Goal: Transaction & Acquisition: Book appointment/travel/reservation

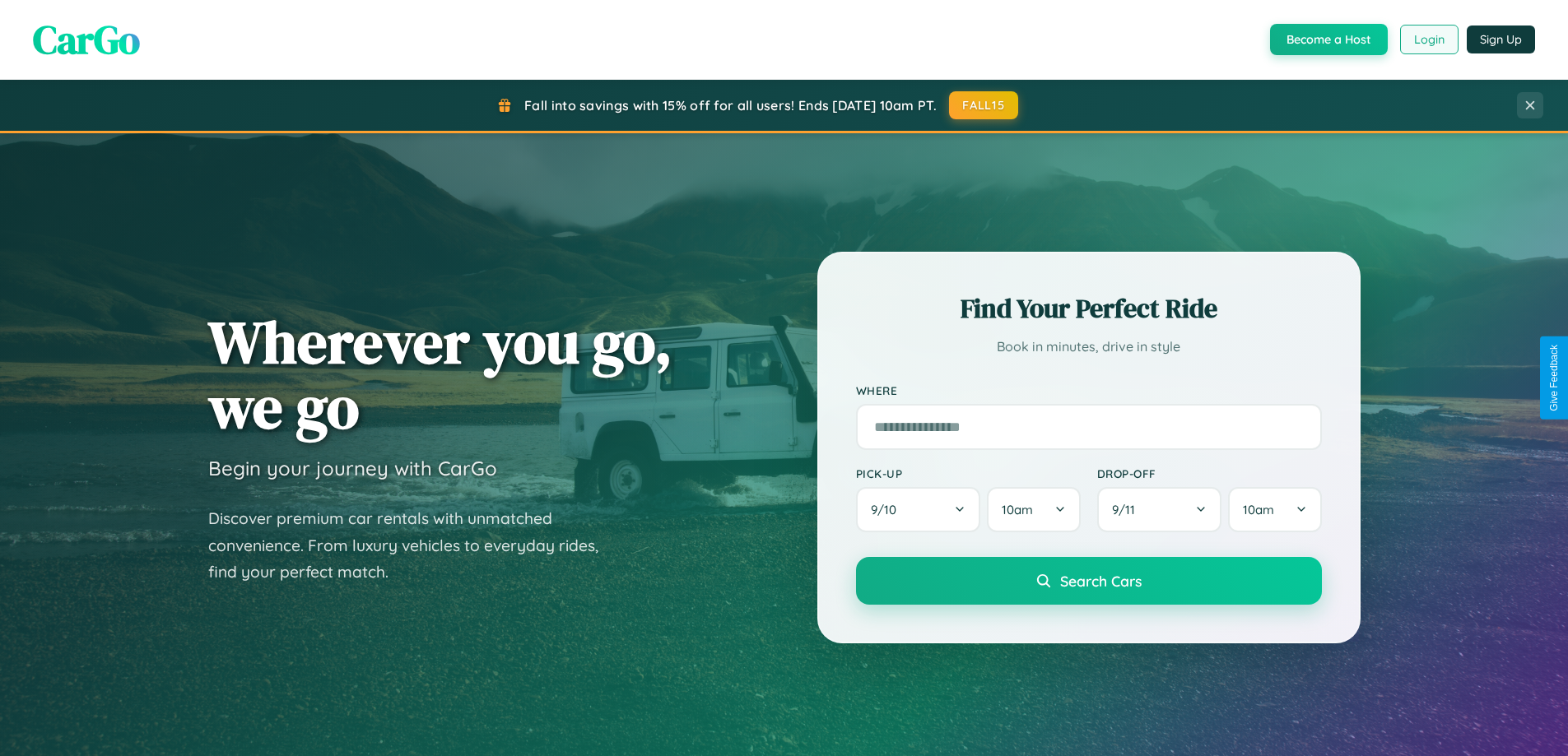
click at [1428, 40] on button "Login" at bounding box center [1429, 40] width 58 height 30
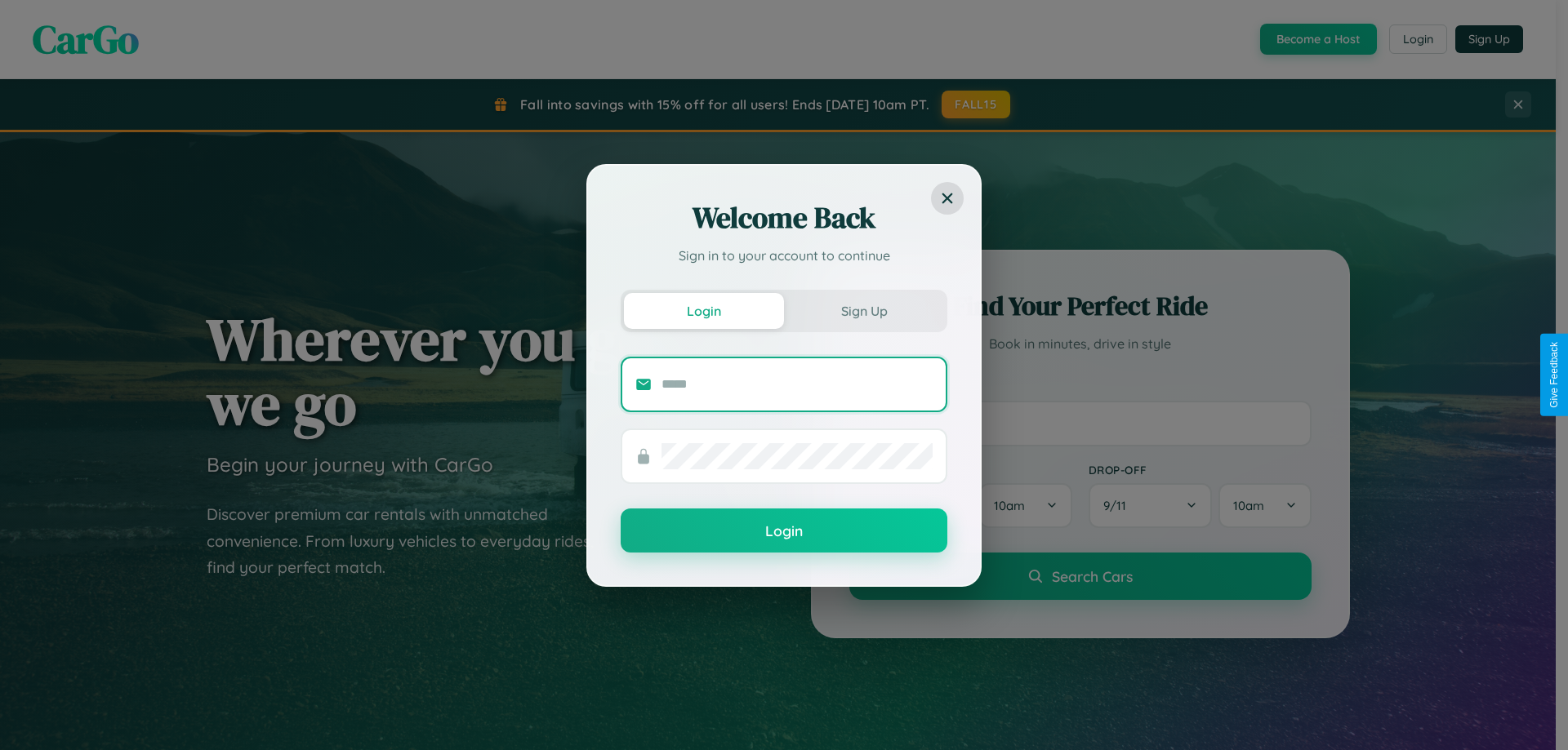
click at [797, 383] on input "text" at bounding box center [797, 384] width 271 height 26
type input "**********"
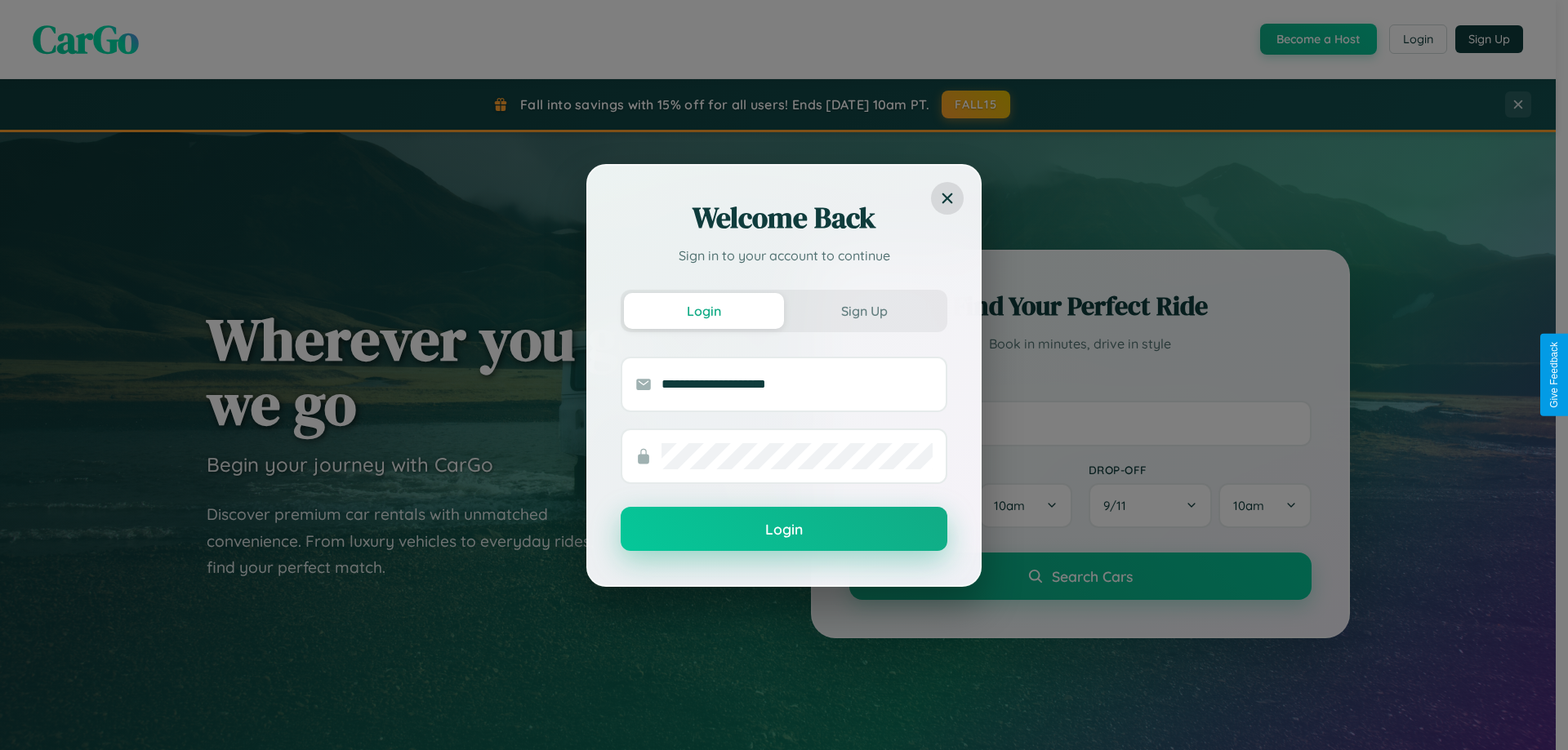
click at [784, 530] on button "Login" at bounding box center [784, 529] width 326 height 44
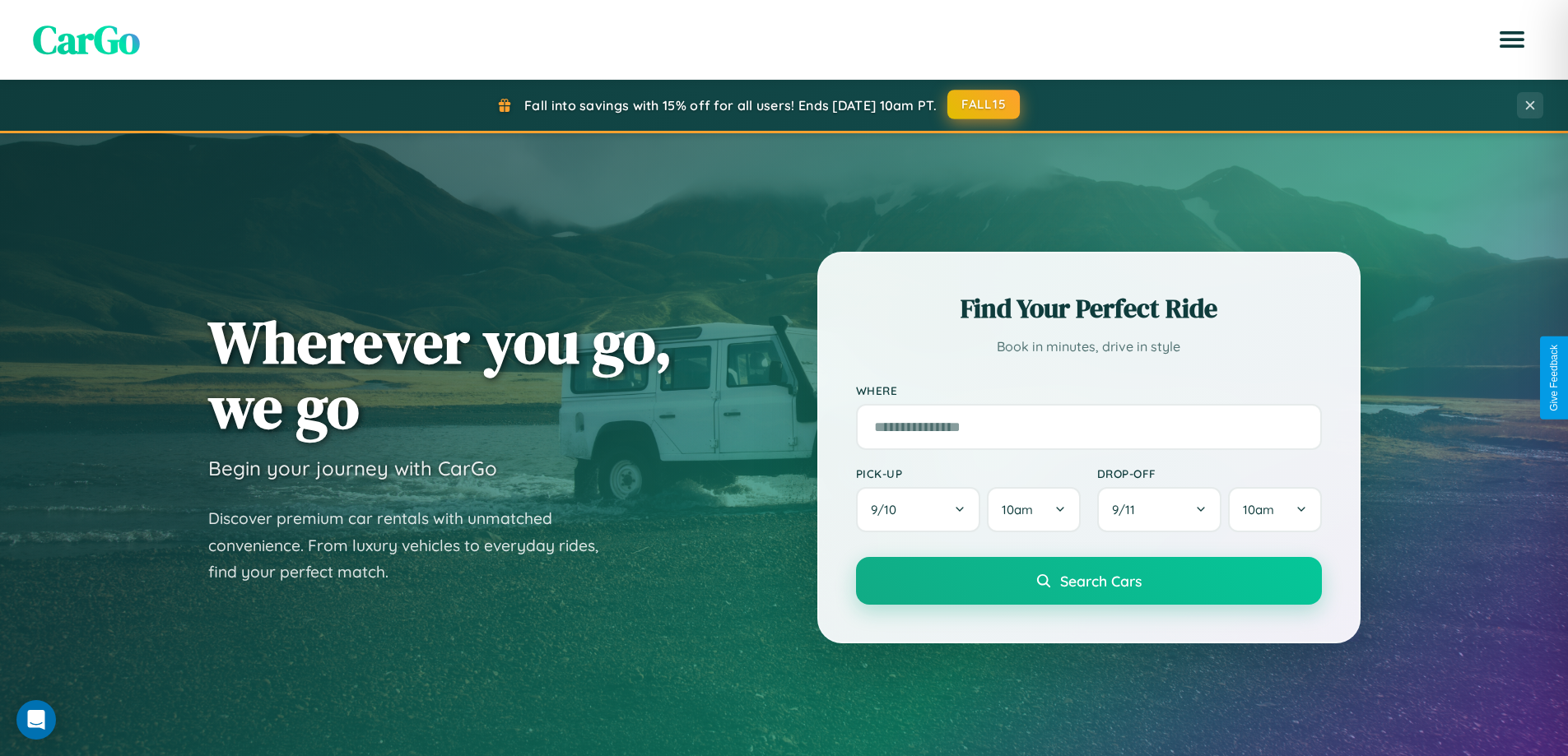
click at [985, 104] on button "FALL15" at bounding box center [984, 104] width 72 height 30
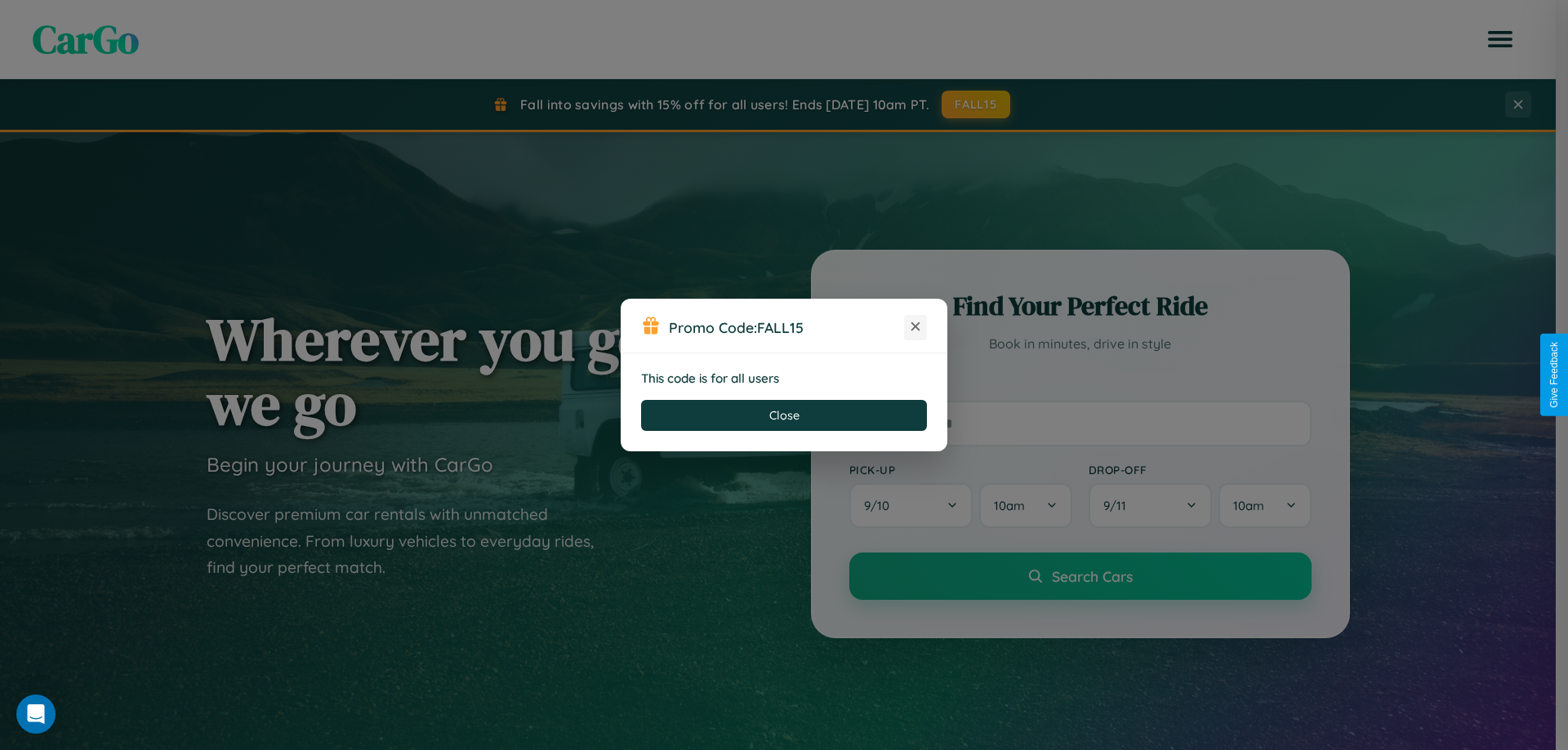
click at [915, 327] on icon at bounding box center [915, 326] width 17 height 17
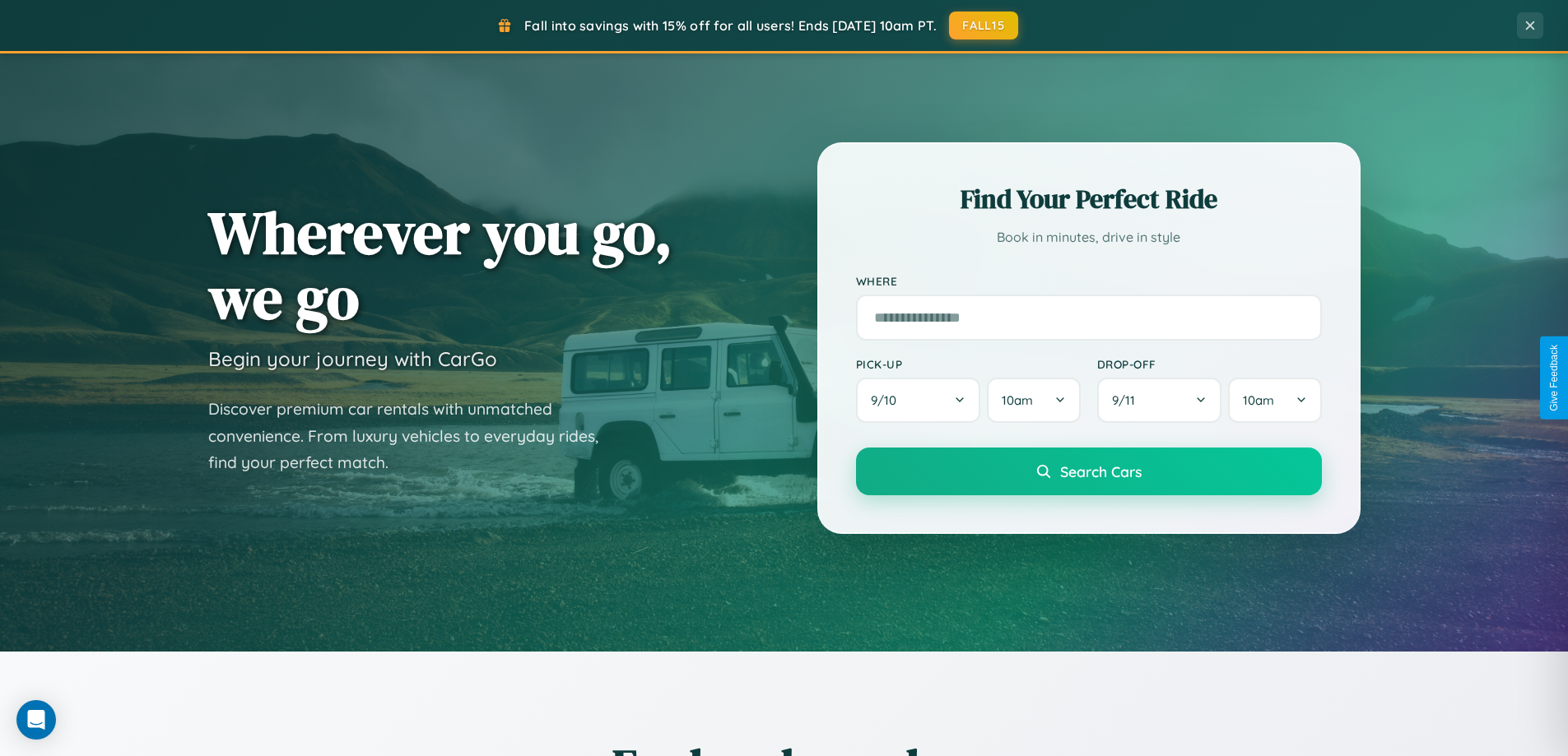
scroll to position [709, 0]
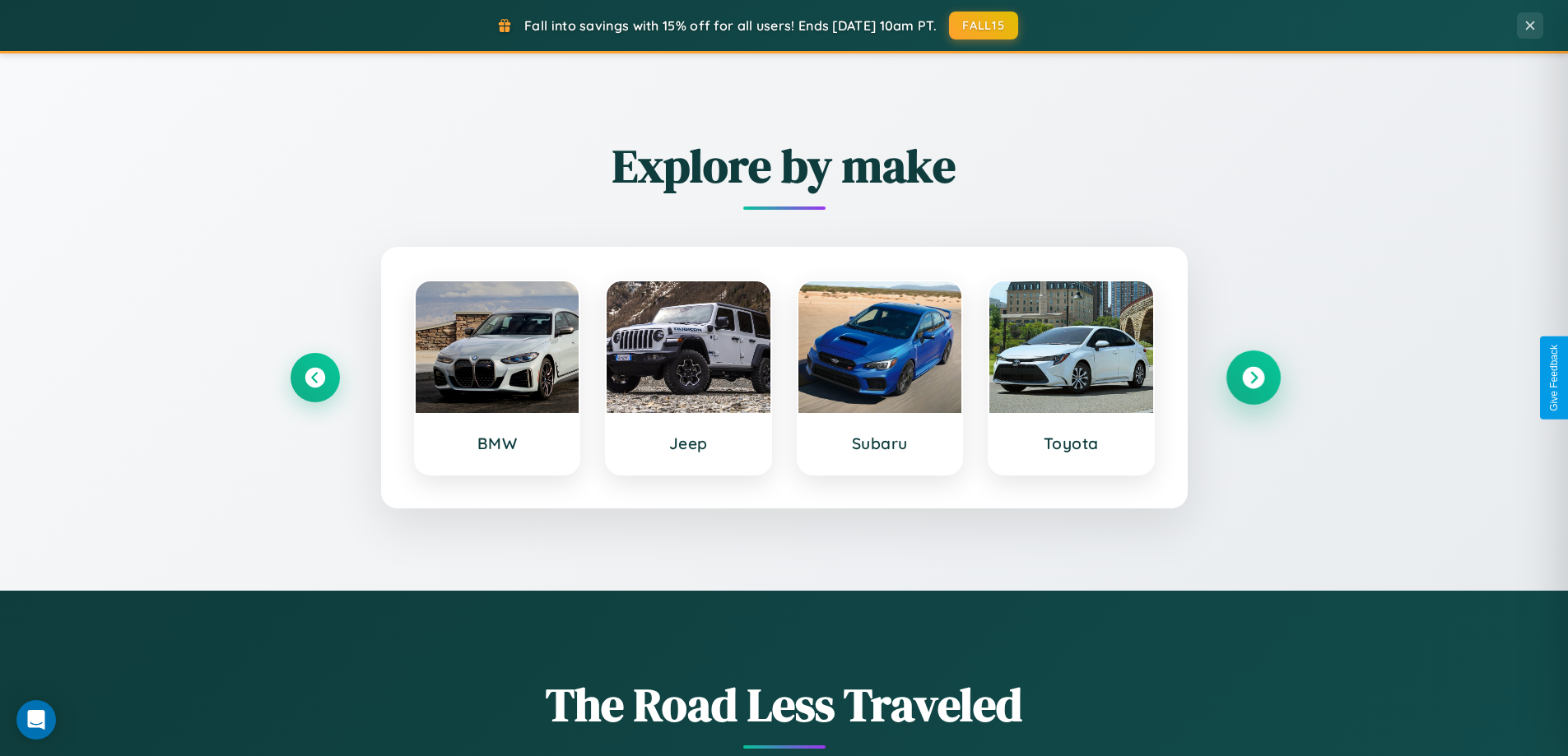
click at [1253, 378] on icon at bounding box center [1254, 378] width 22 height 22
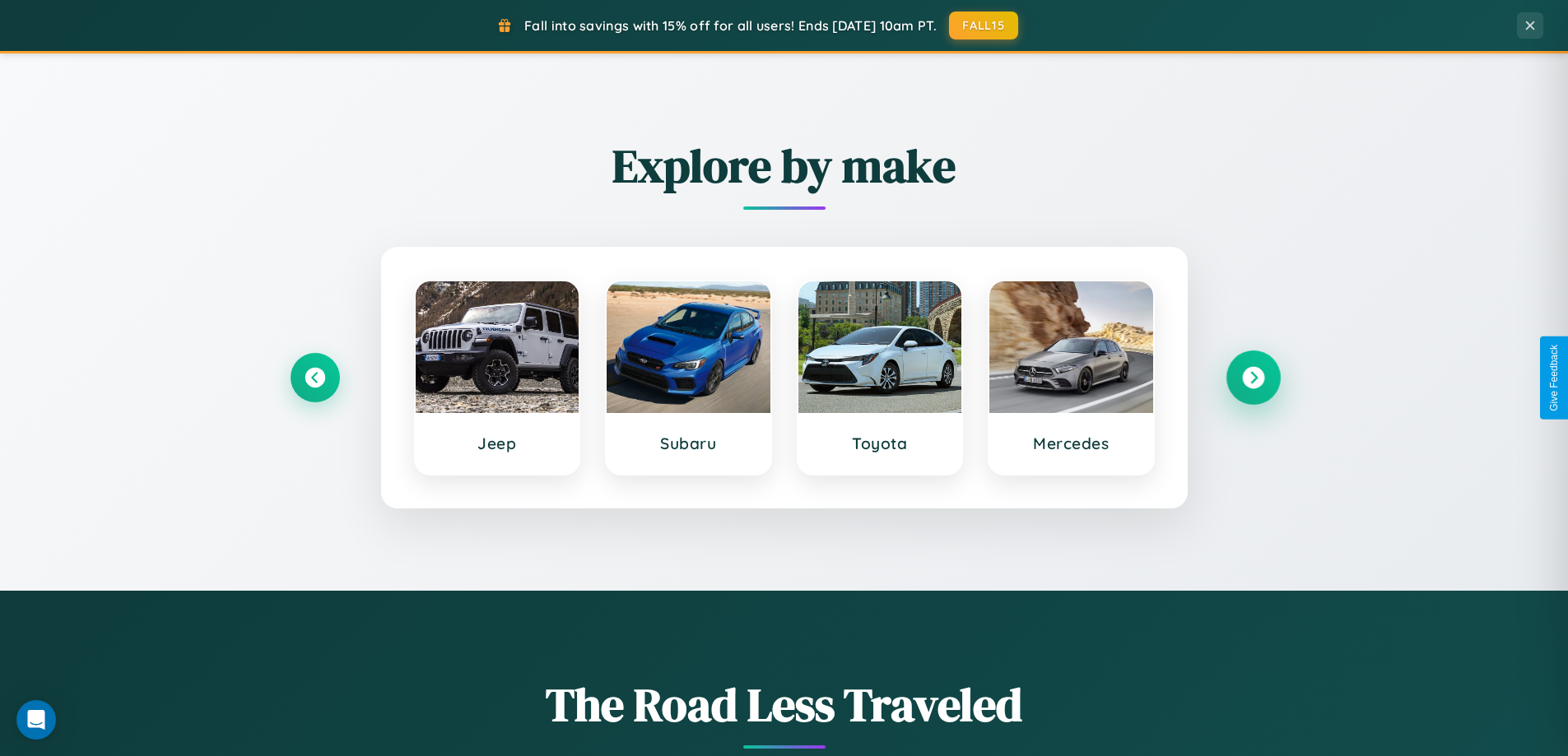
click at [1253, 378] on icon at bounding box center [1254, 378] width 22 height 22
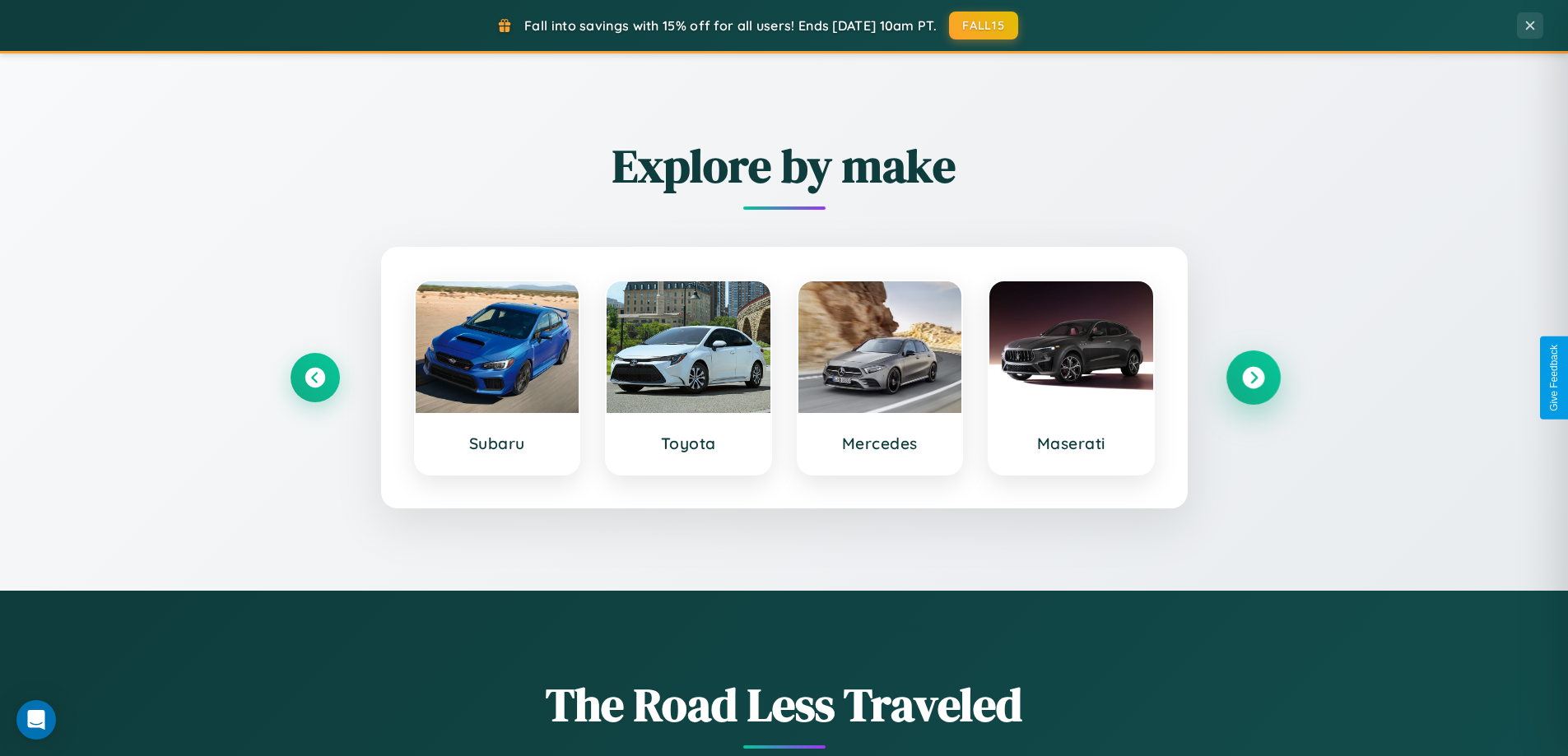
click at [1253, 378] on icon at bounding box center [1254, 378] width 22 height 22
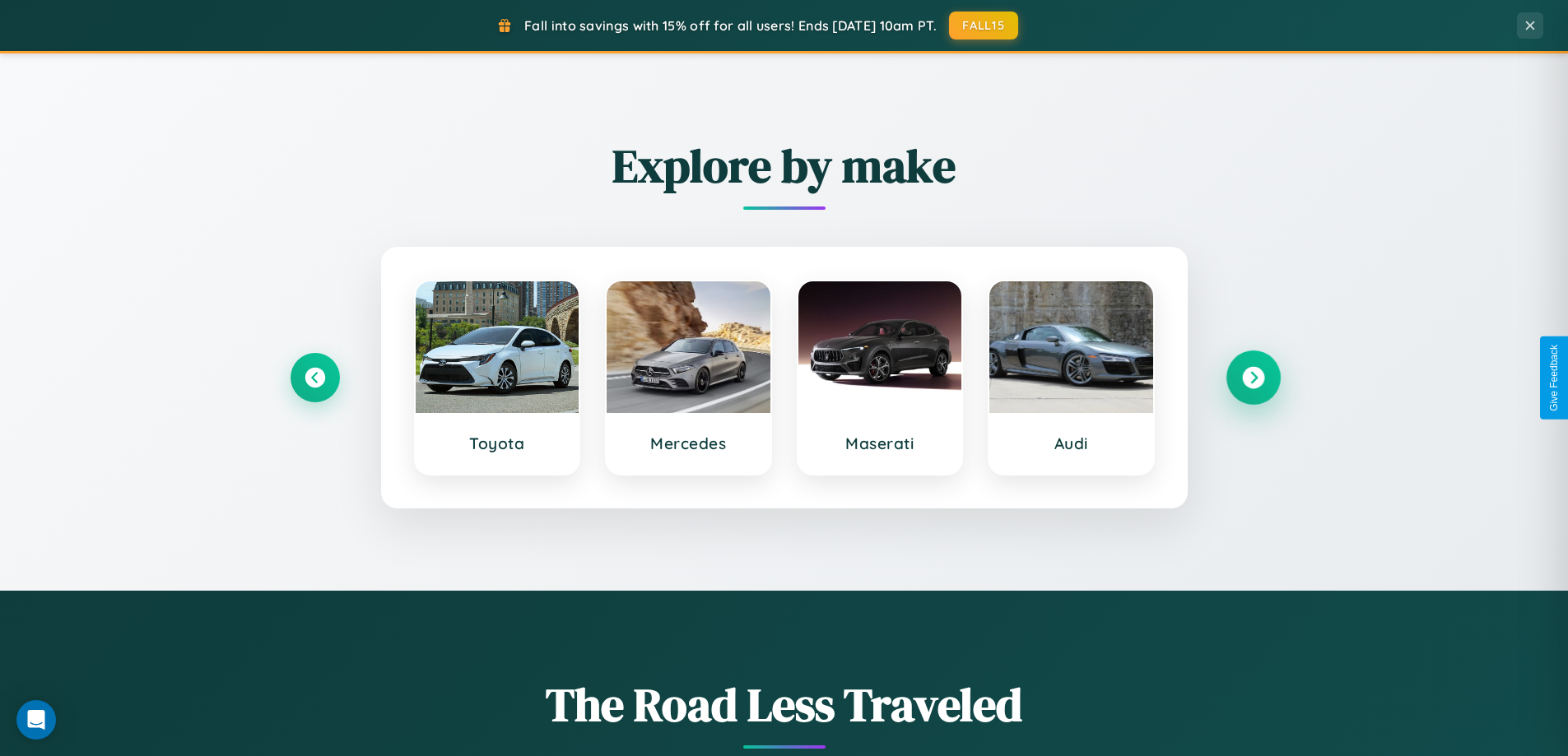
click at [1253, 378] on icon at bounding box center [1254, 378] width 22 height 22
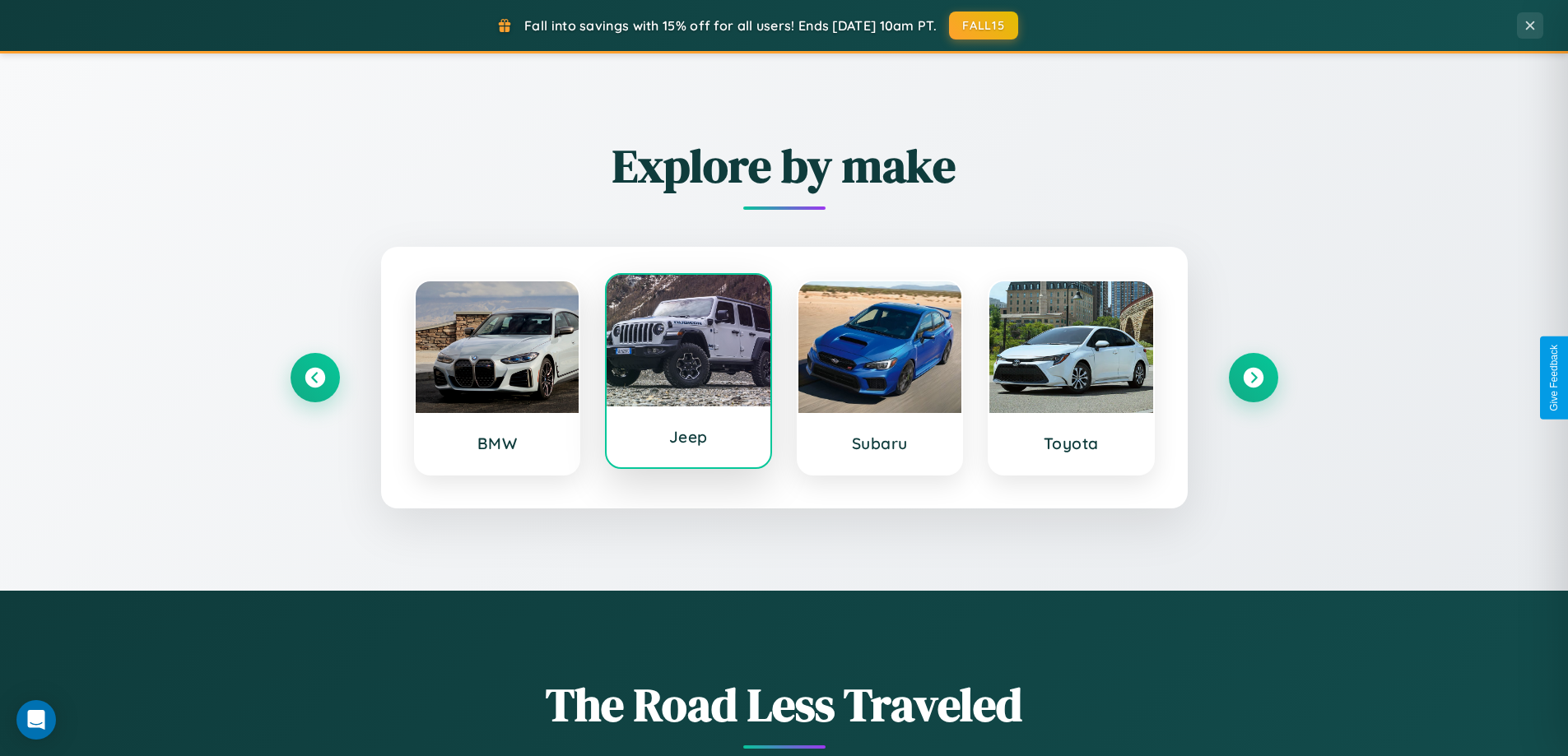
click at [688, 372] on div at bounding box center [688, 340] width 164 height 131
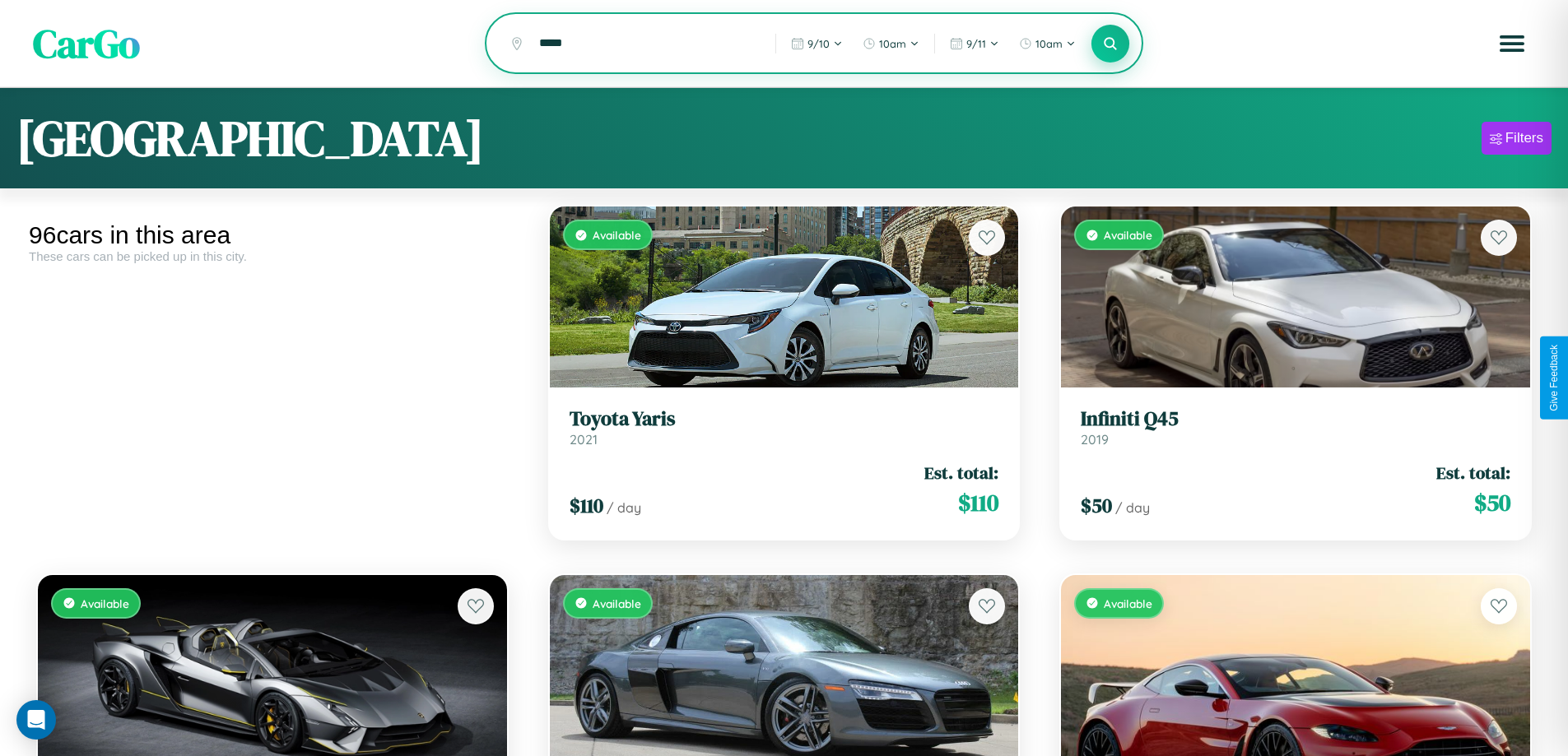
click at [1110, 44] on icon at bounding box center [1110, 43] width 16 height 16
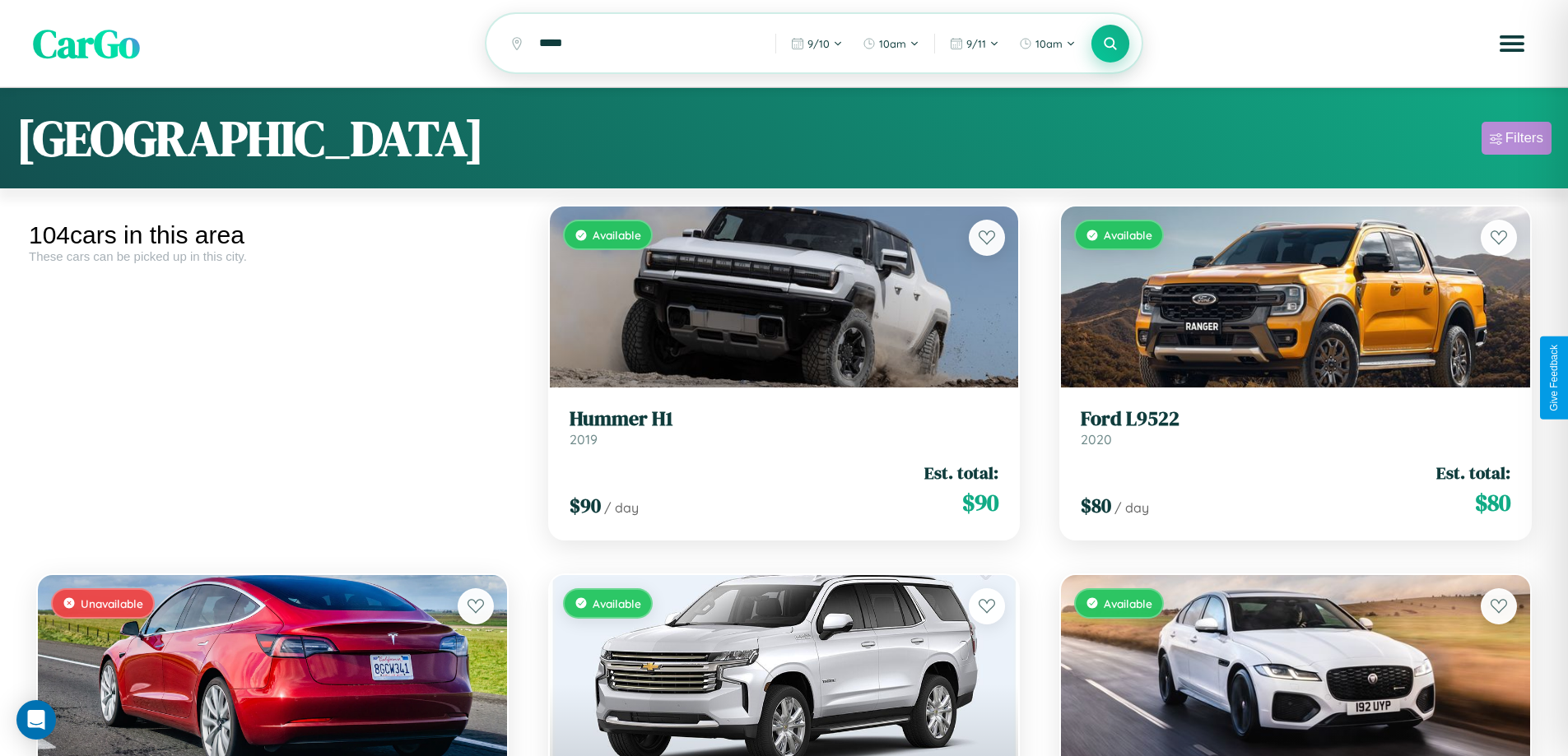
click at [1516, 140] on div "Filters" at bounding box center [1524, 139] width 38 height 17
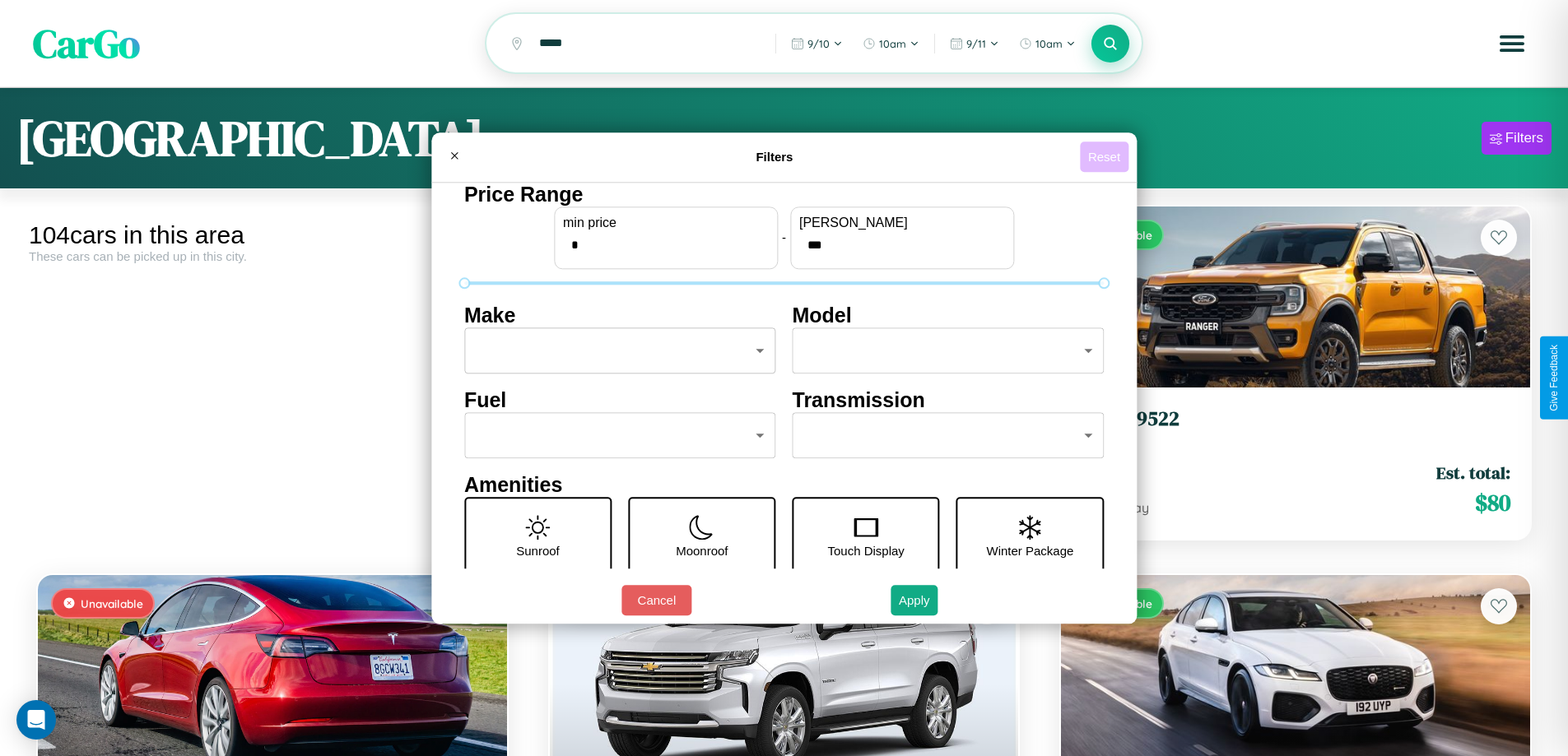
click at [1107, 156] on button "Reset" at bounding box center [1104, 156] width 49 height 30
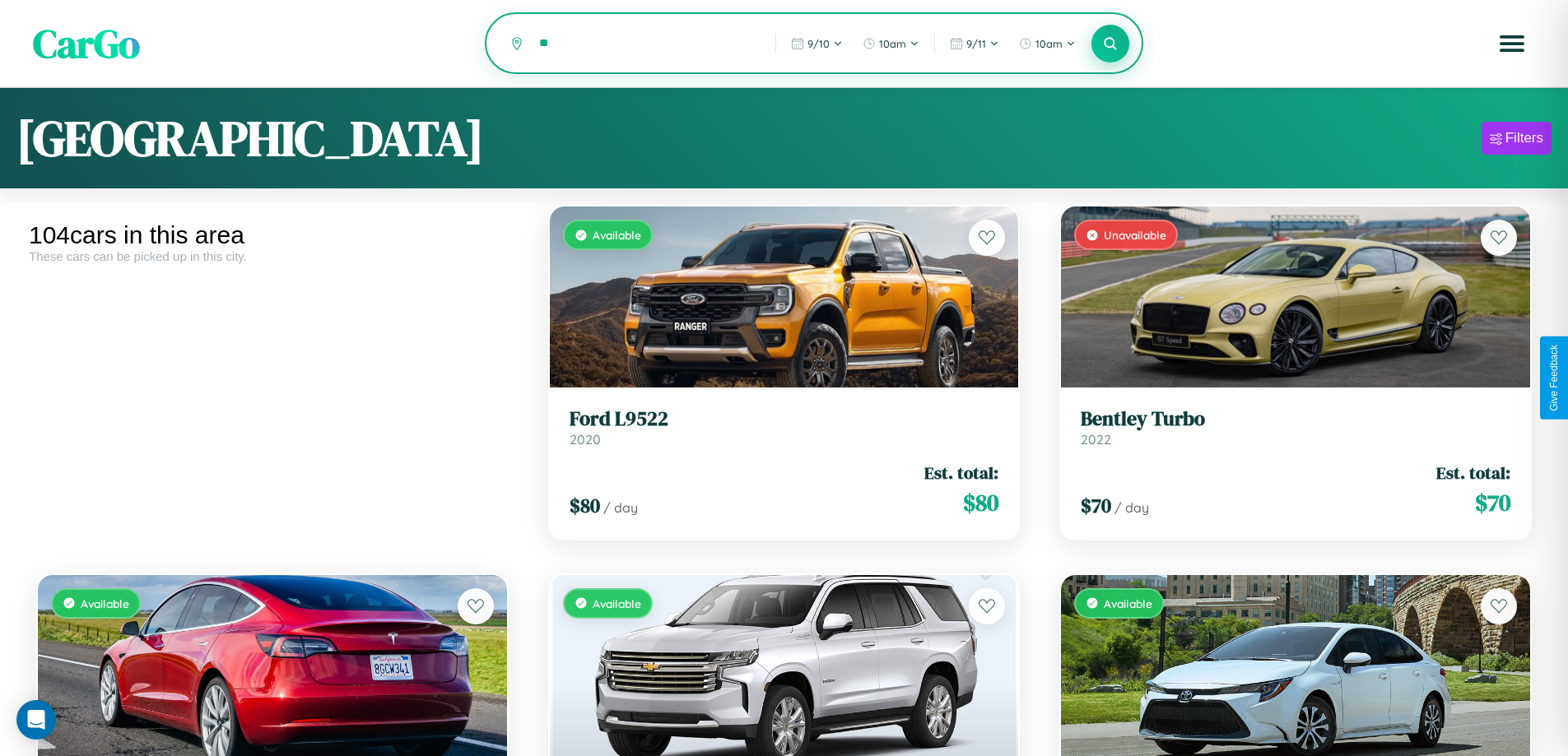
type input "*"
type input "****"
click at [1110, 44] on icon at bounding box center [1110, 43] width 16 height 16
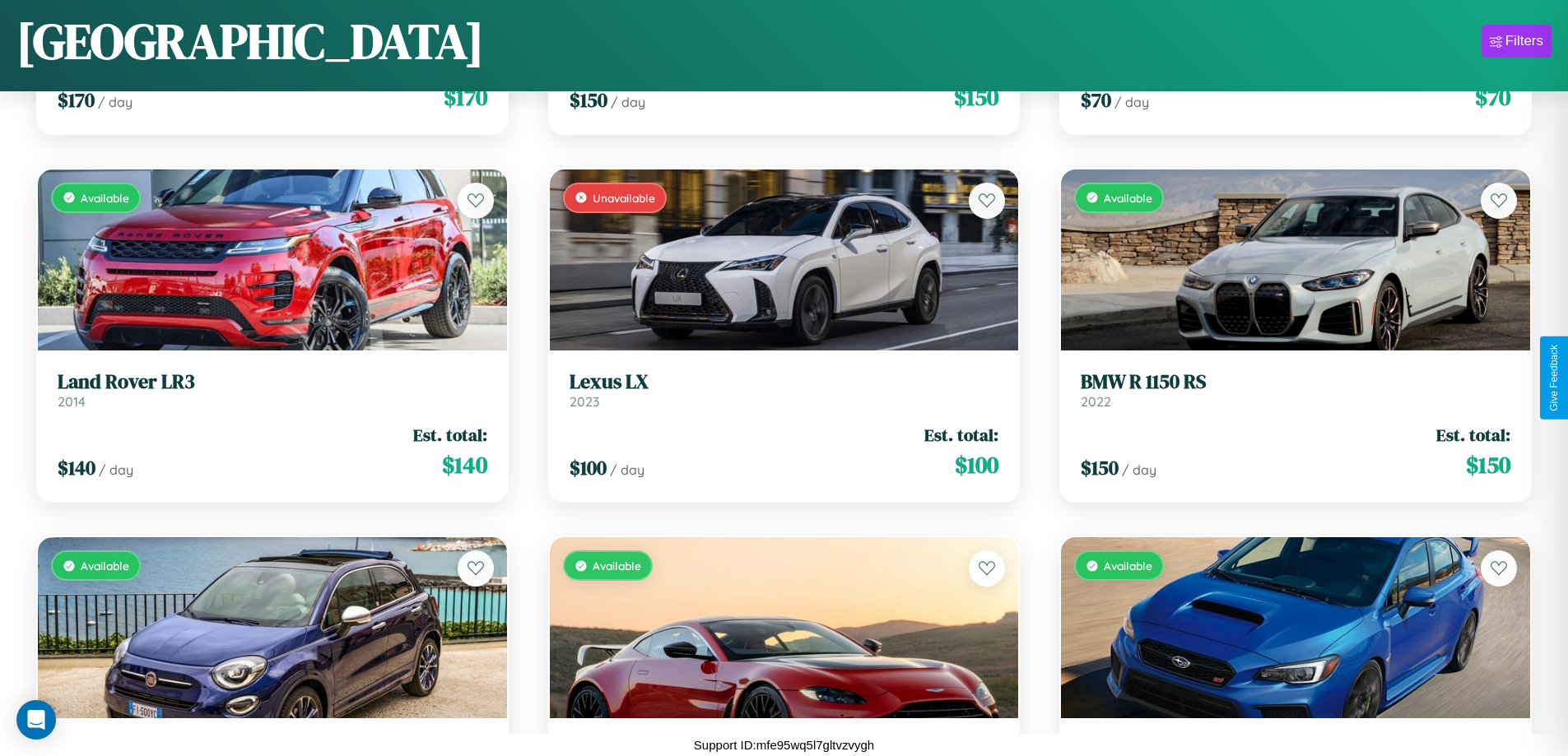
scroll to position [7232, 0]
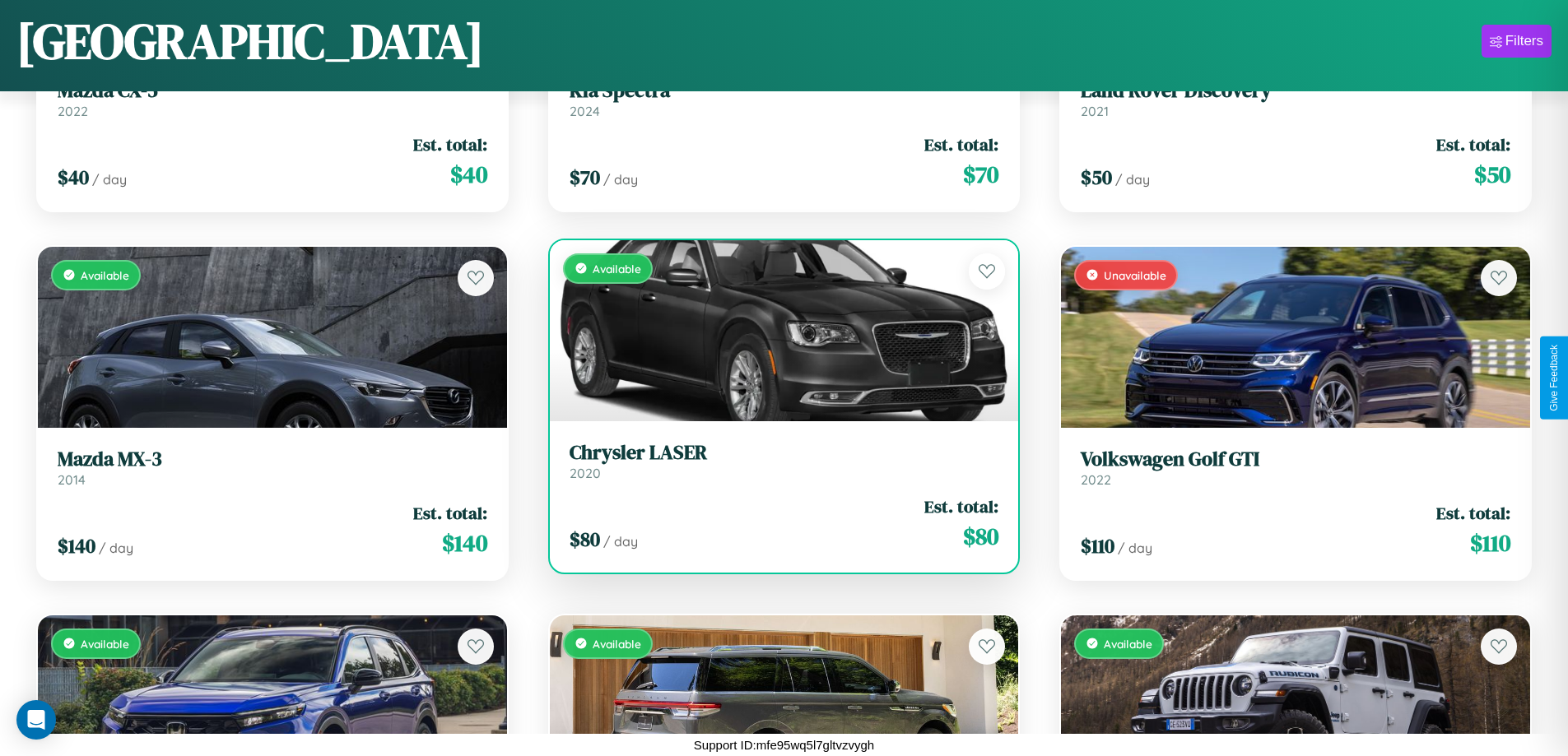
click at [778, 468] on link "Chrysler LASER 2020" at bounding box center [784, 461] width 430 height 41
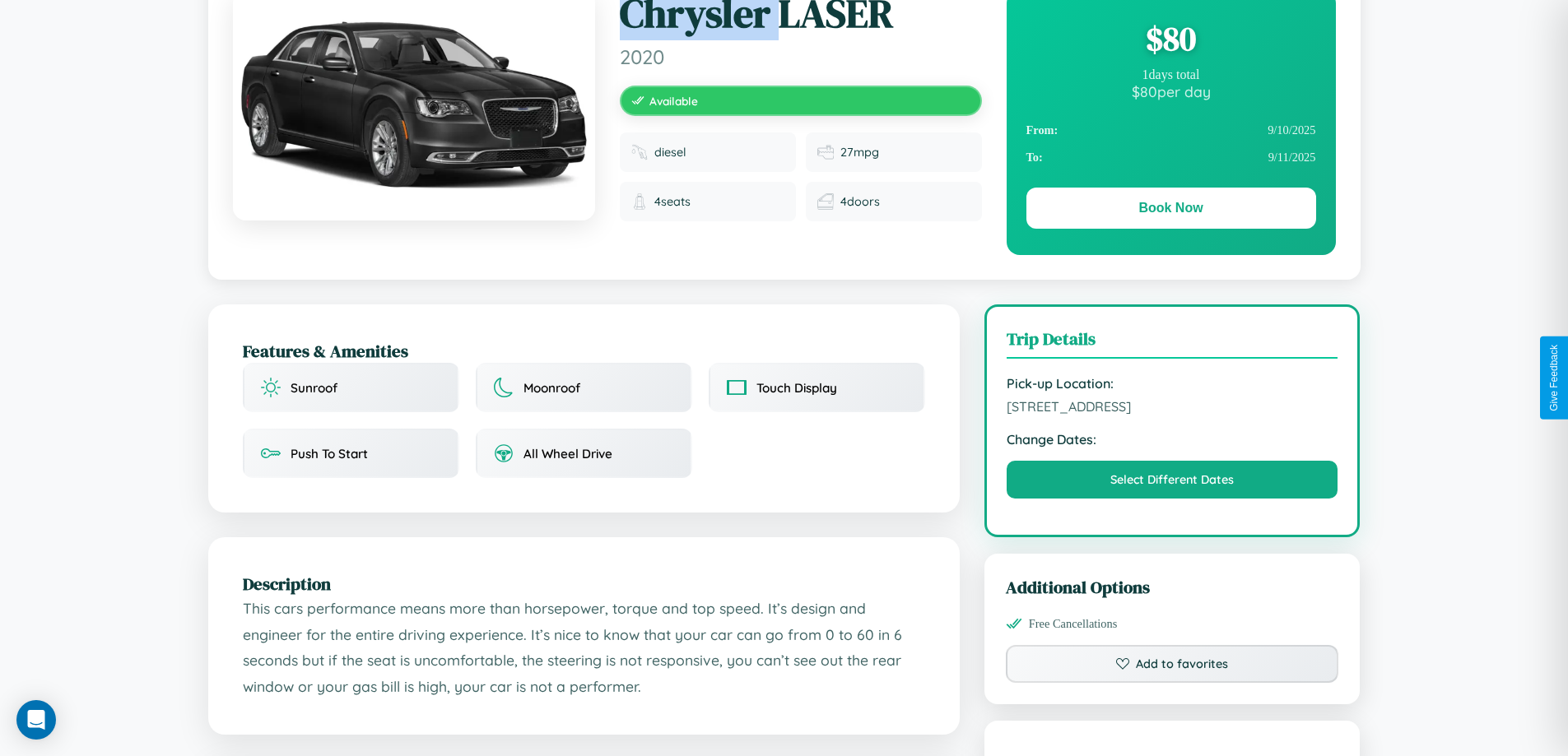
scroll to position [427, 0]
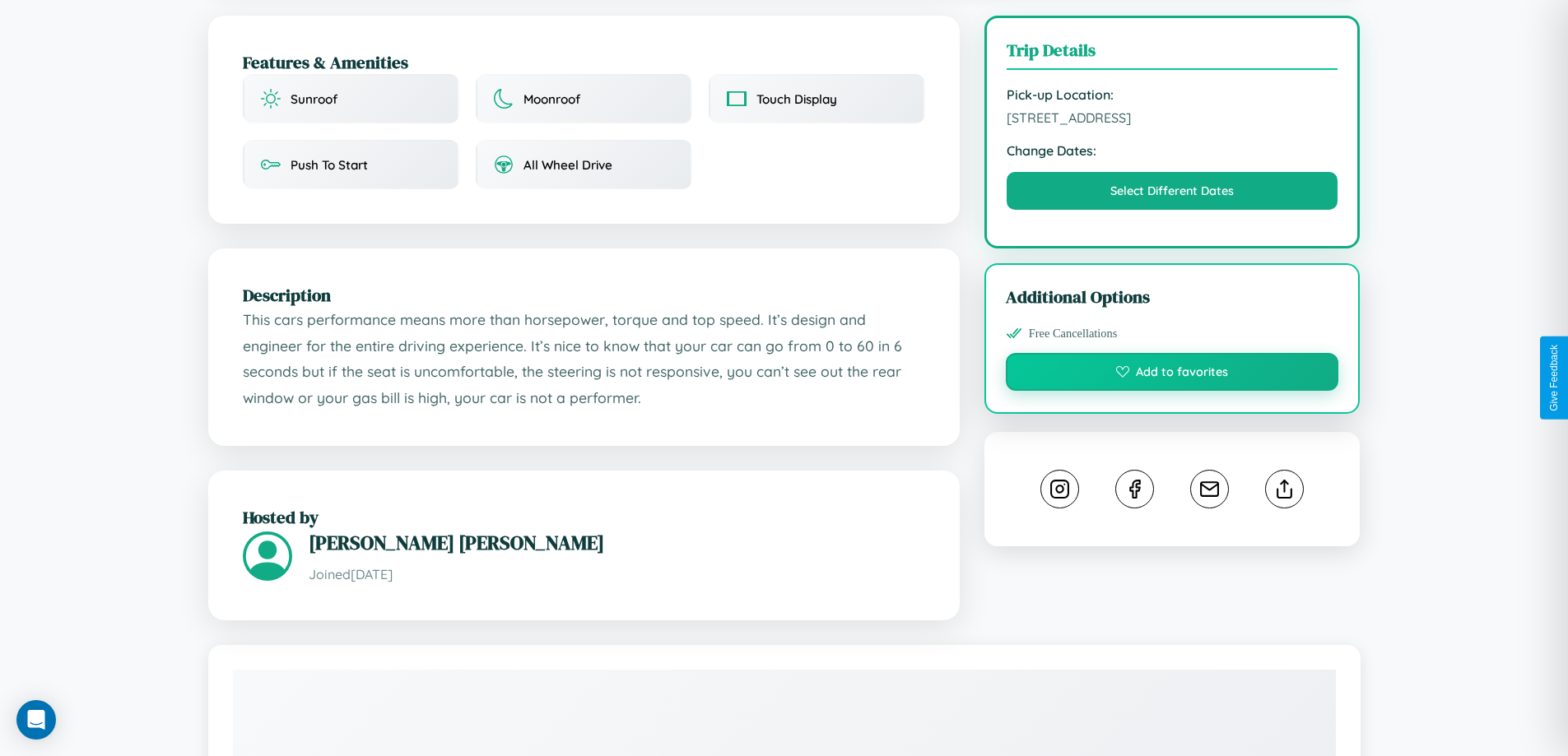
click at [1172, 374] on button "Add to favorites" at bounding box center [1172, 372] width 334 height 38
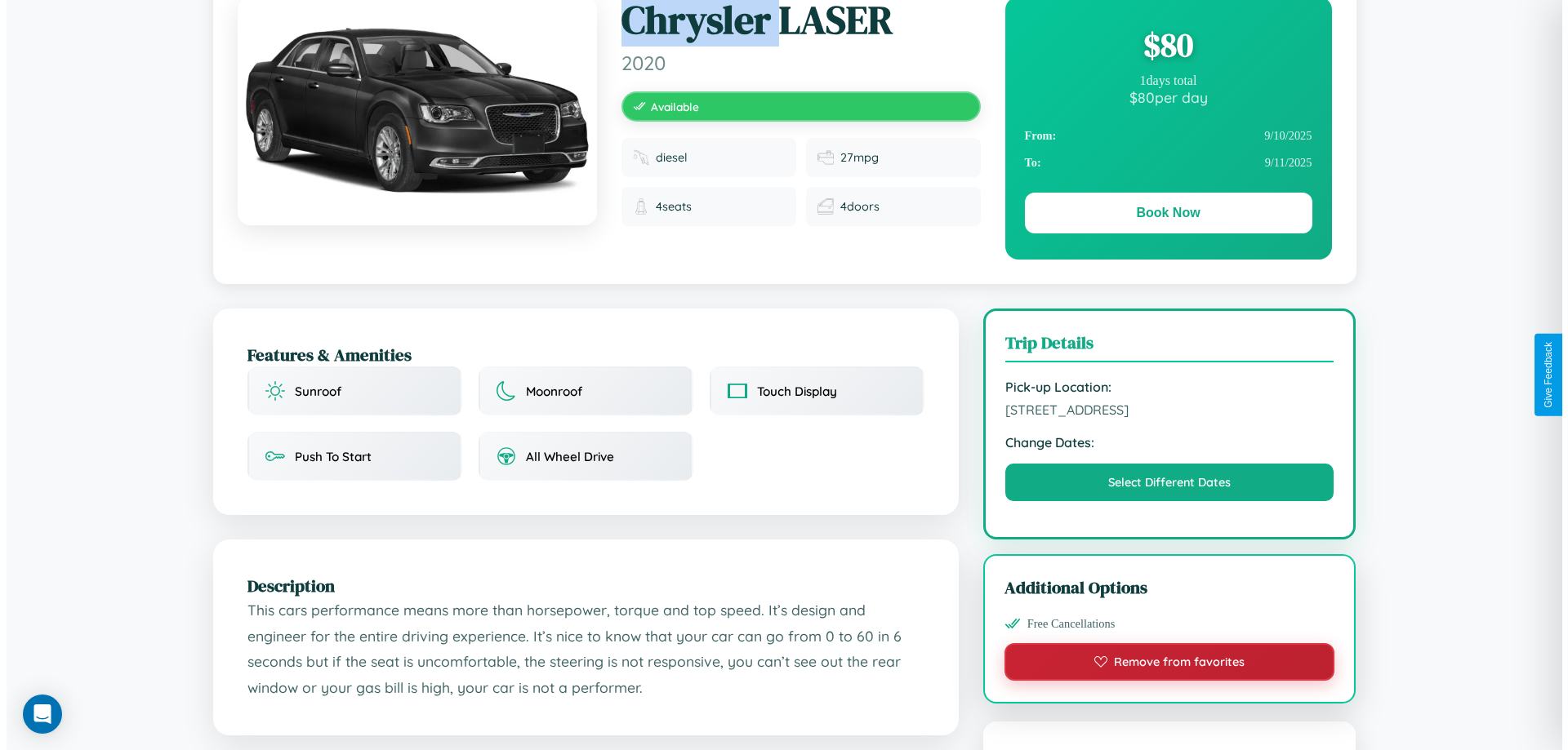
scroll to position [0, 0]
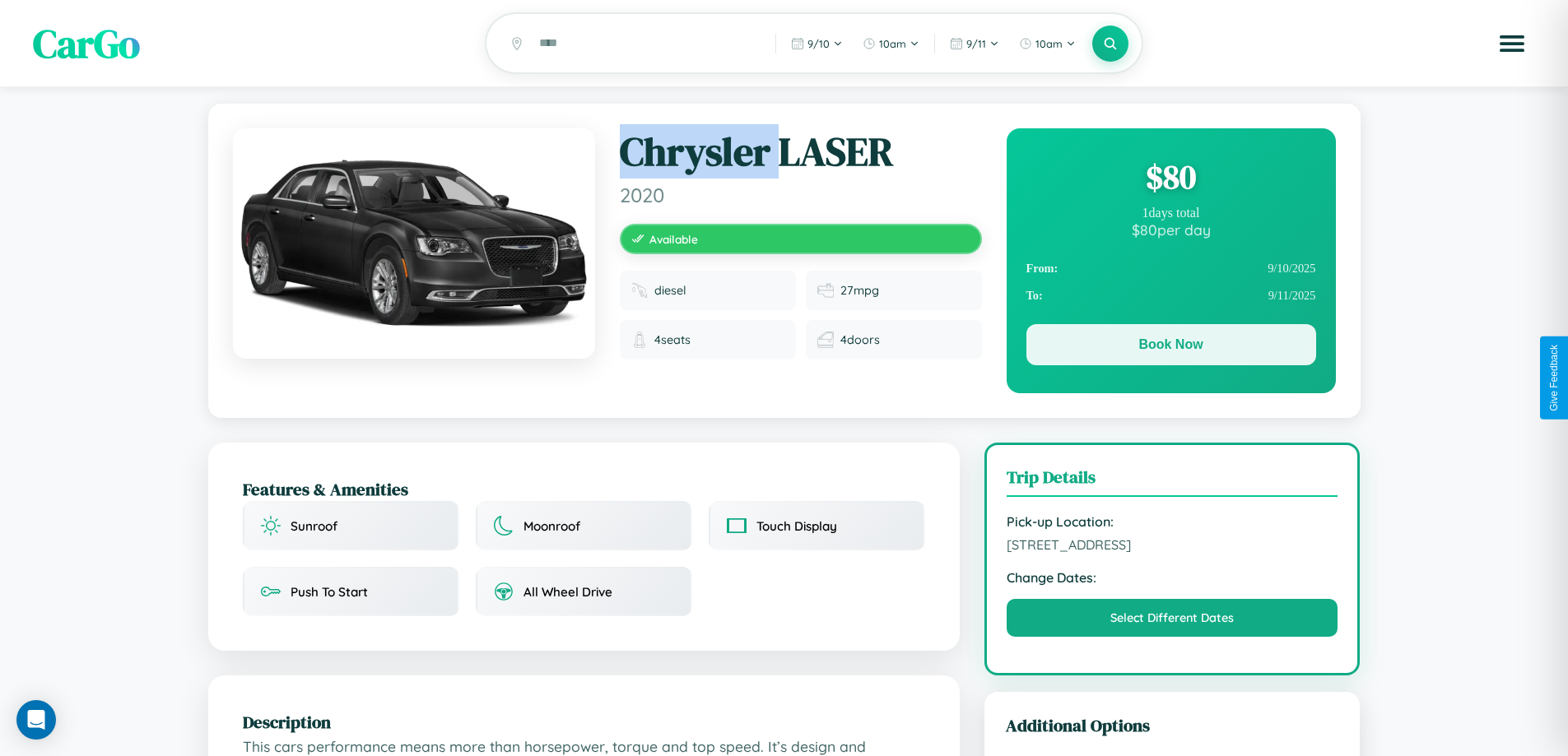
click at [1170, 348] on button "Book Now" at bounding box center [1170, 345] width 289 height 42
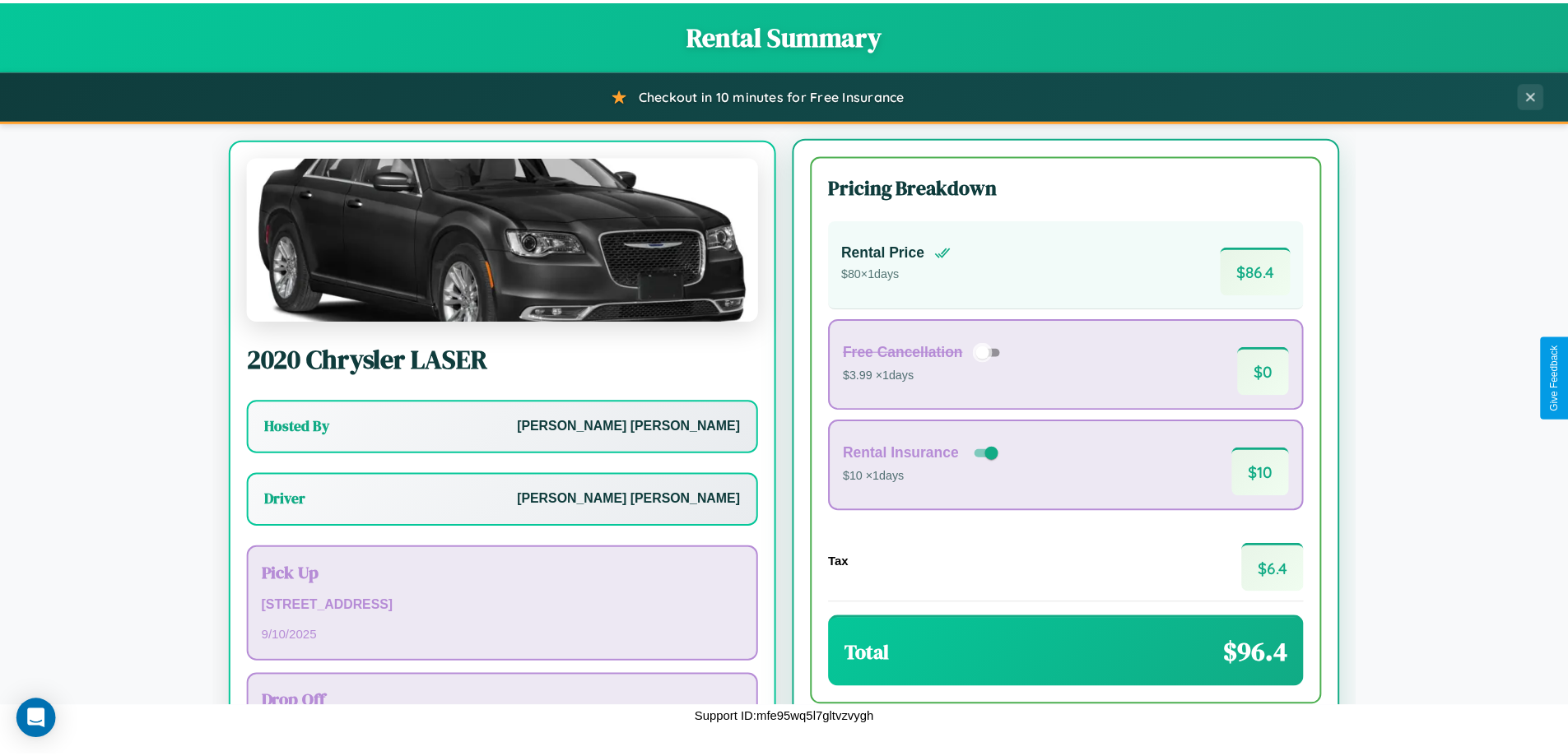
scroll to position [77, 0]
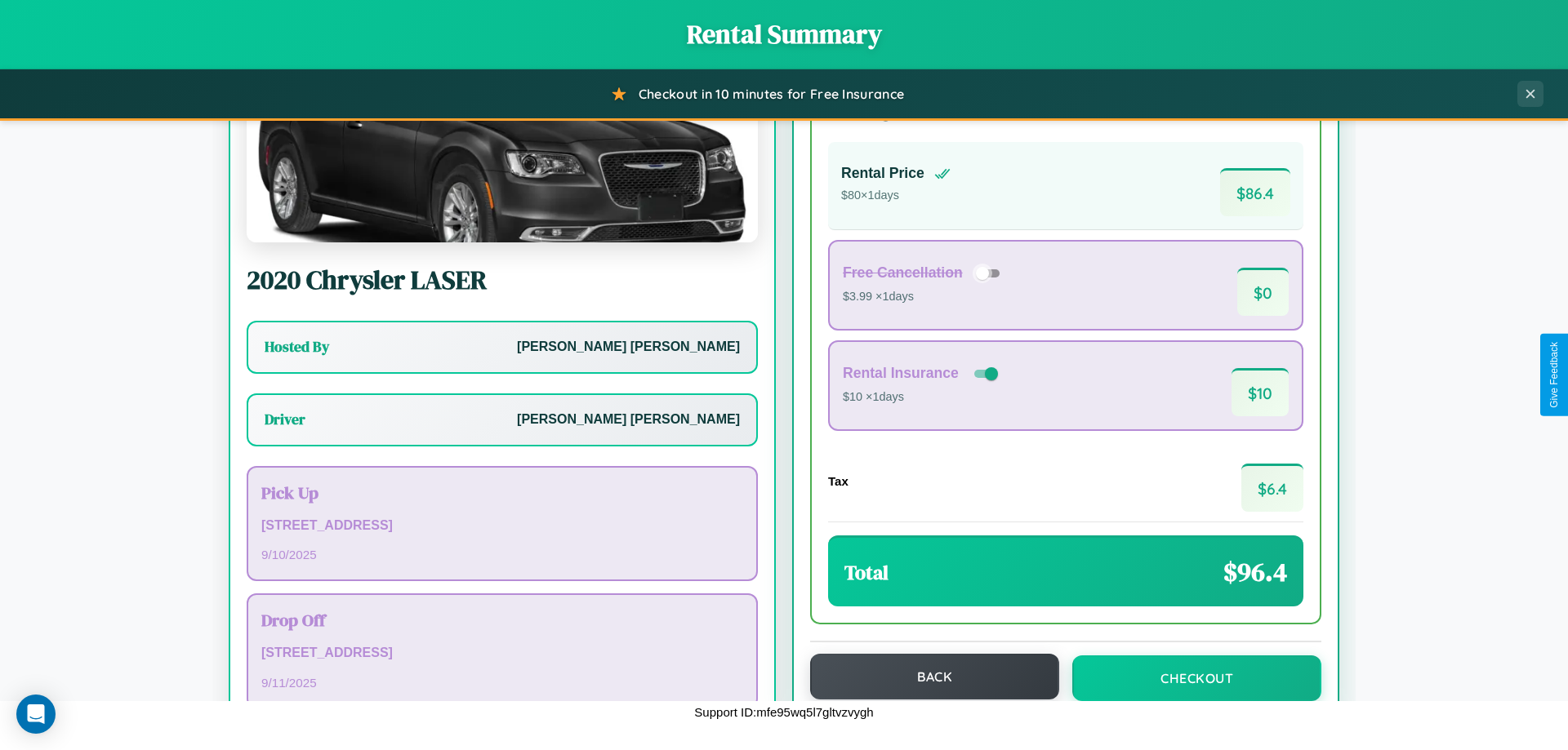
click at [927, 677] on button "Back" at bounding box center [934, 677] width 249 height 46
